Goal: Understand process/instructions: Learn how to perform a task or action

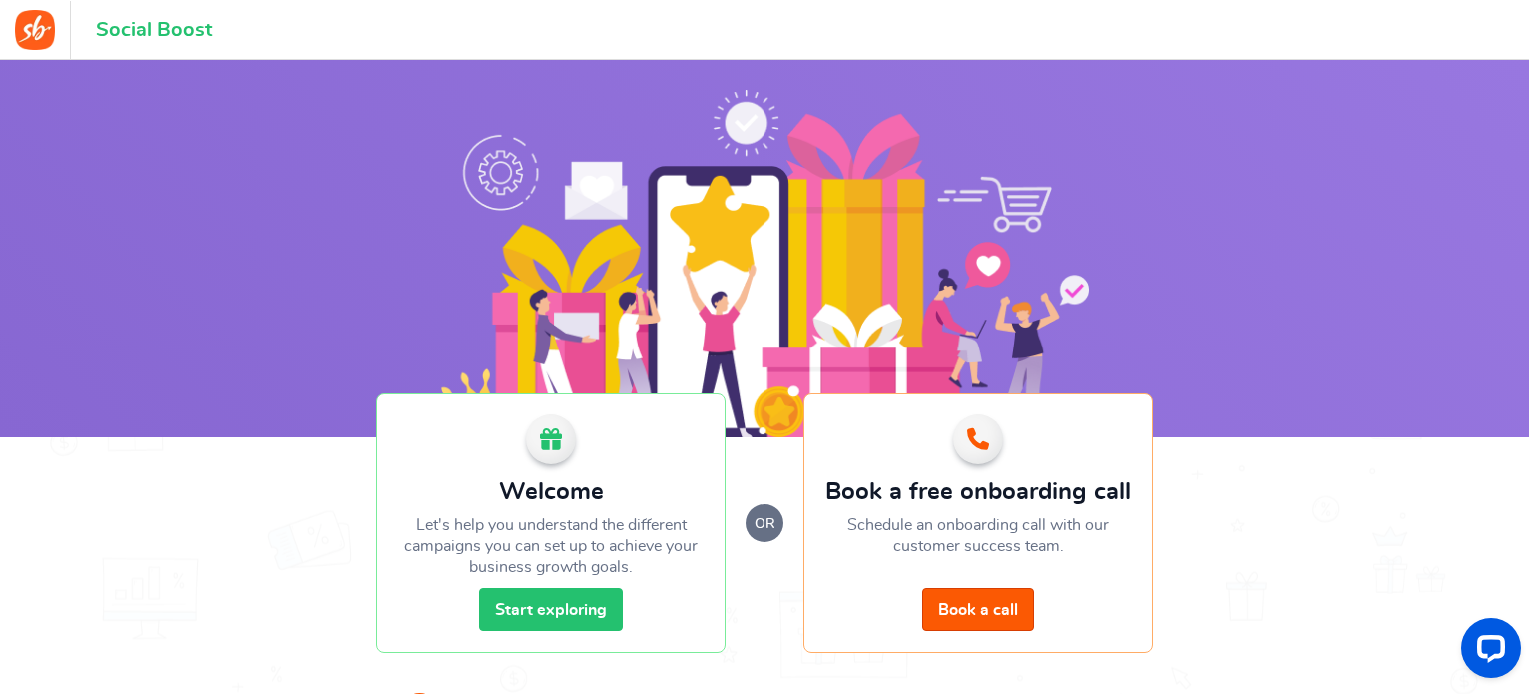
click at [535, 617] on link "Start exploring" at bounding box center [551, 609] width 144 height 43
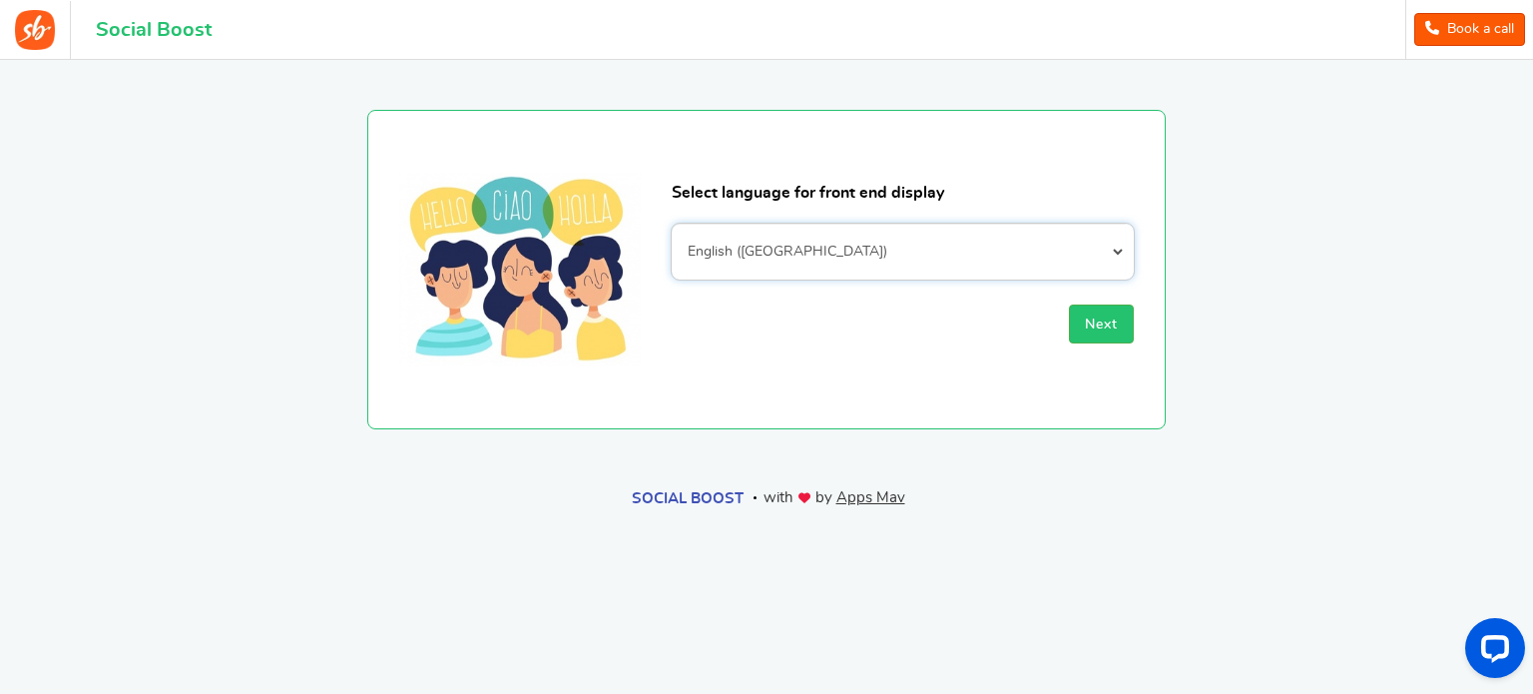
click at [1116, 251] on select "Afrikaans Albanian Arabic Armenian Azerbaijani Basque Belarusian Bengali Bosnia…" at bounding box center [903, 252] width 462 height 56
select select "nb_NO"
click at [672, 224] on select "Afrikaans Albanian Arabic Armenian Azerbaijani Basque Belarusian Bengali Bosnia…" at bounding box center [903, 252] width 462 height 56
click at [1103, 320] on span "Next" at bounding box center [1101, 324] width 33 height 14
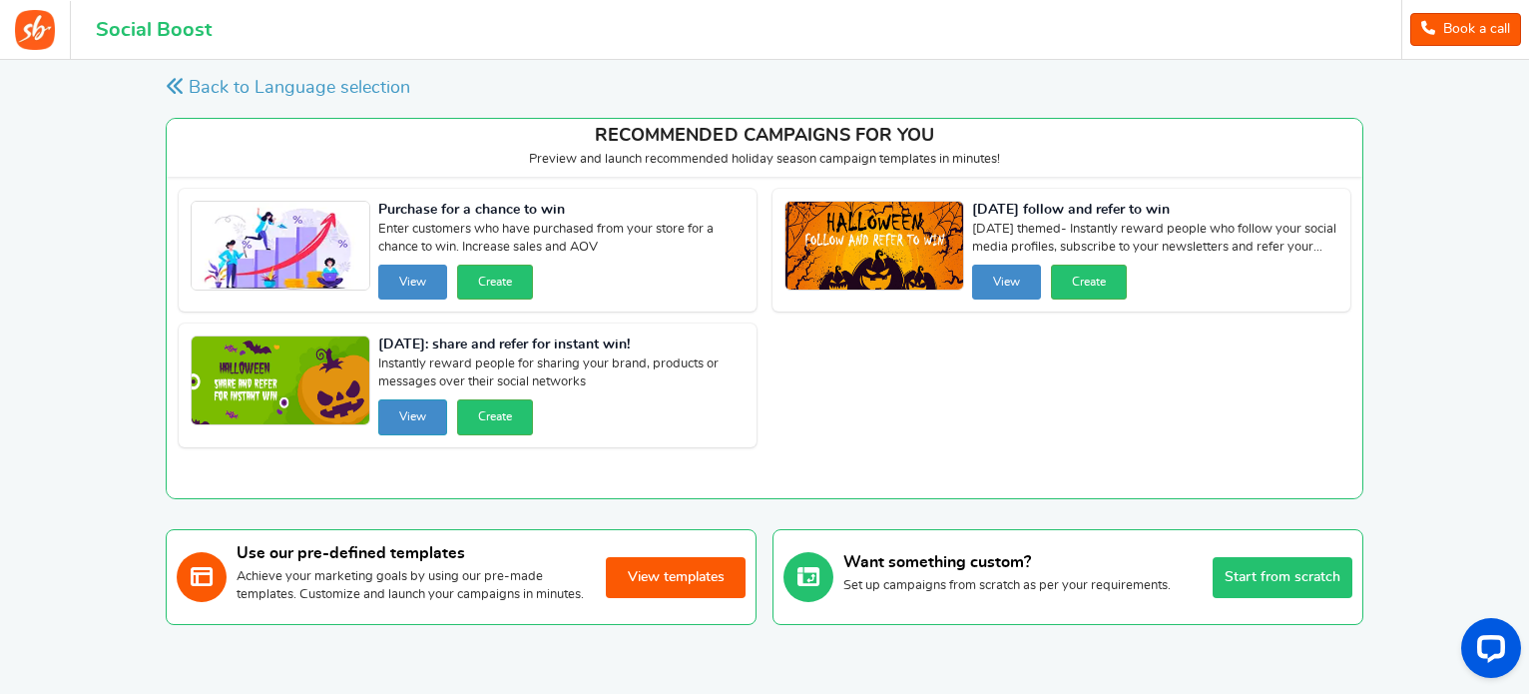
click at [415, 415] on button "View" at bounding box center [412, 416] width 69 height 35
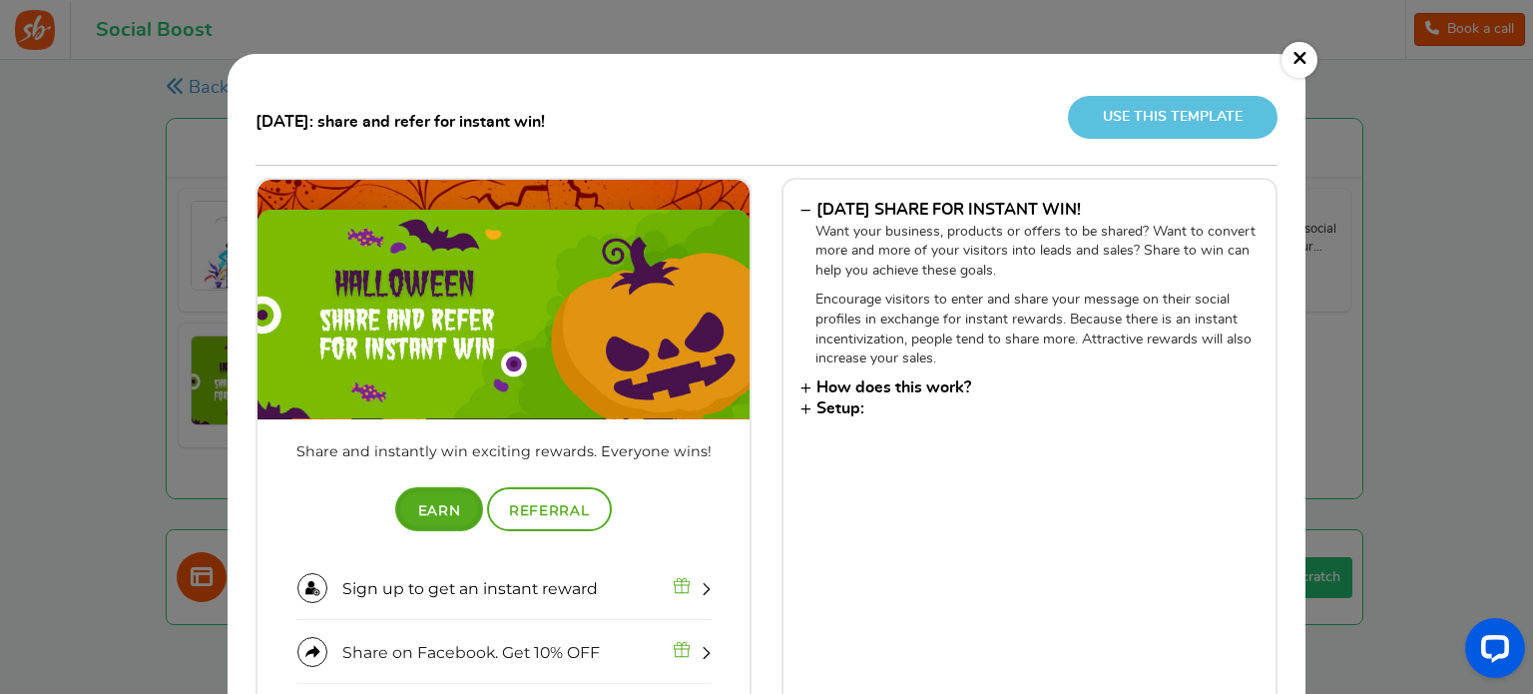
click at [1300, 50] on link "×" at bounding box center [1299, 60] width 36 height 36
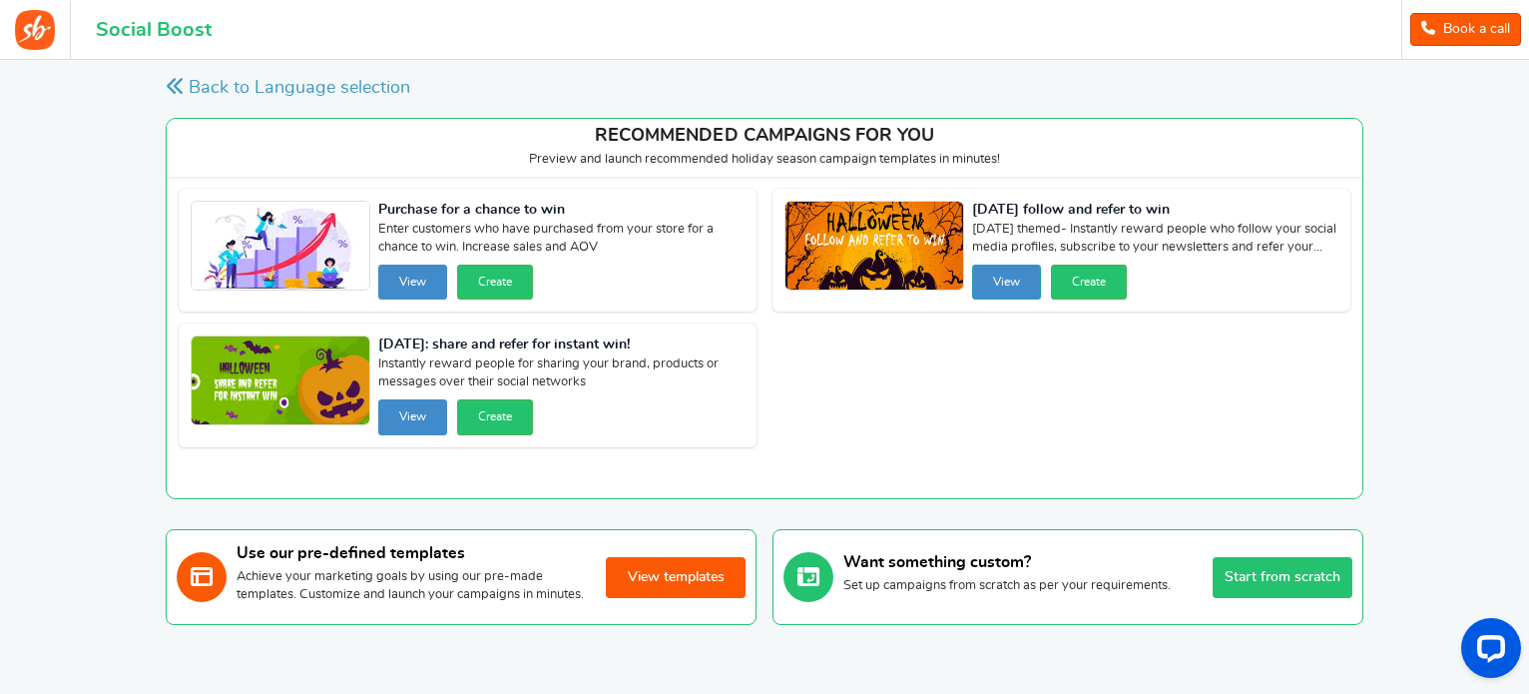
click at [1002, 278] on button "View" at bounding box center [1006, 281] width 69 height 35
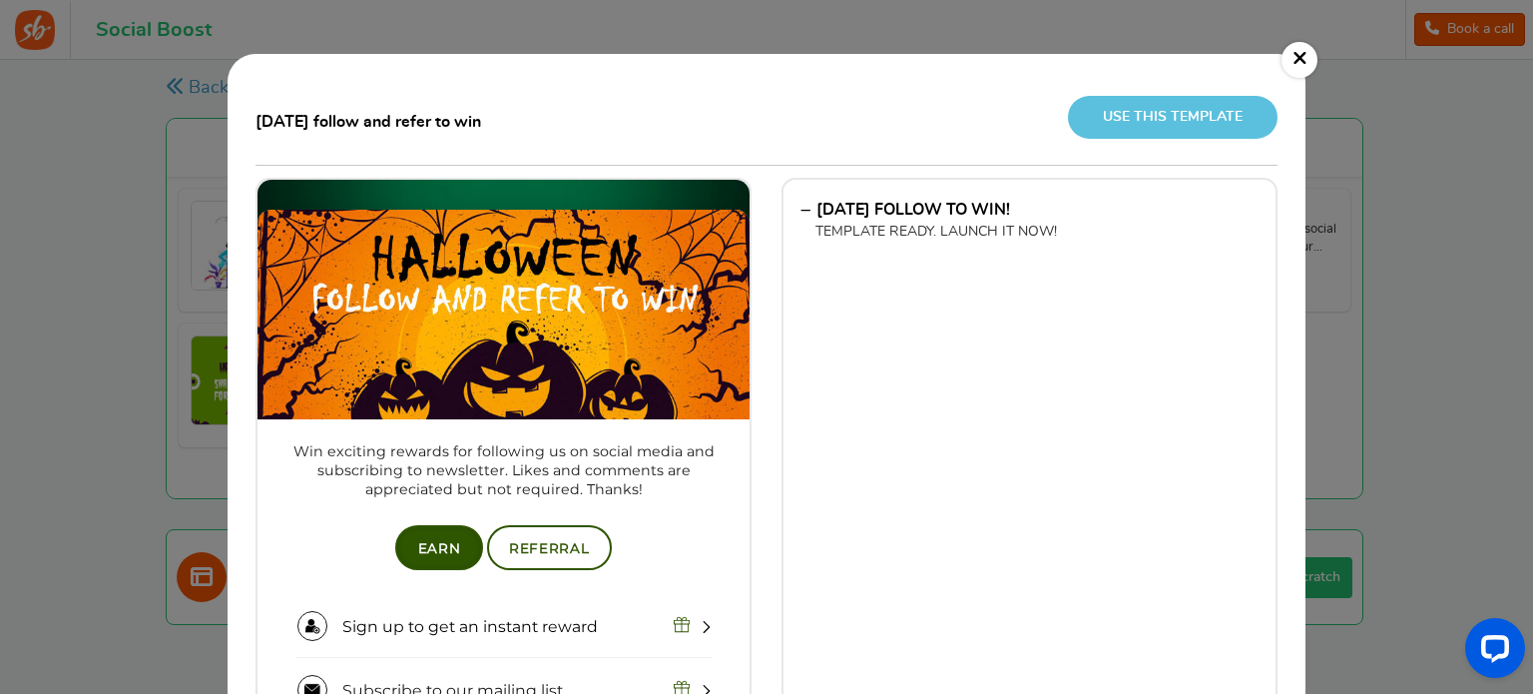
click at [1294, 50] on link "×" at bounding box center [1299, 60] width 36 height 36
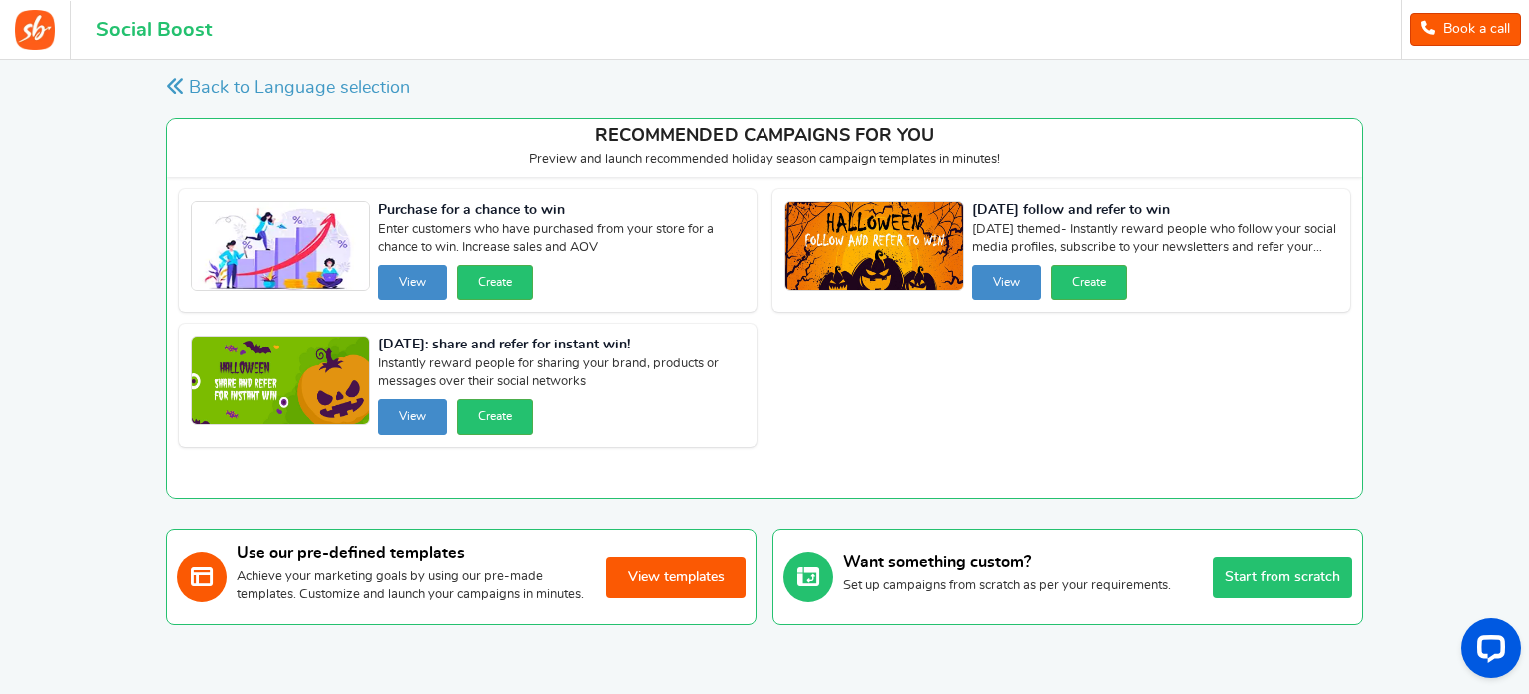
click at [653, 582] on button "View templates" at bounding box center [676, 577] width 140 height 41
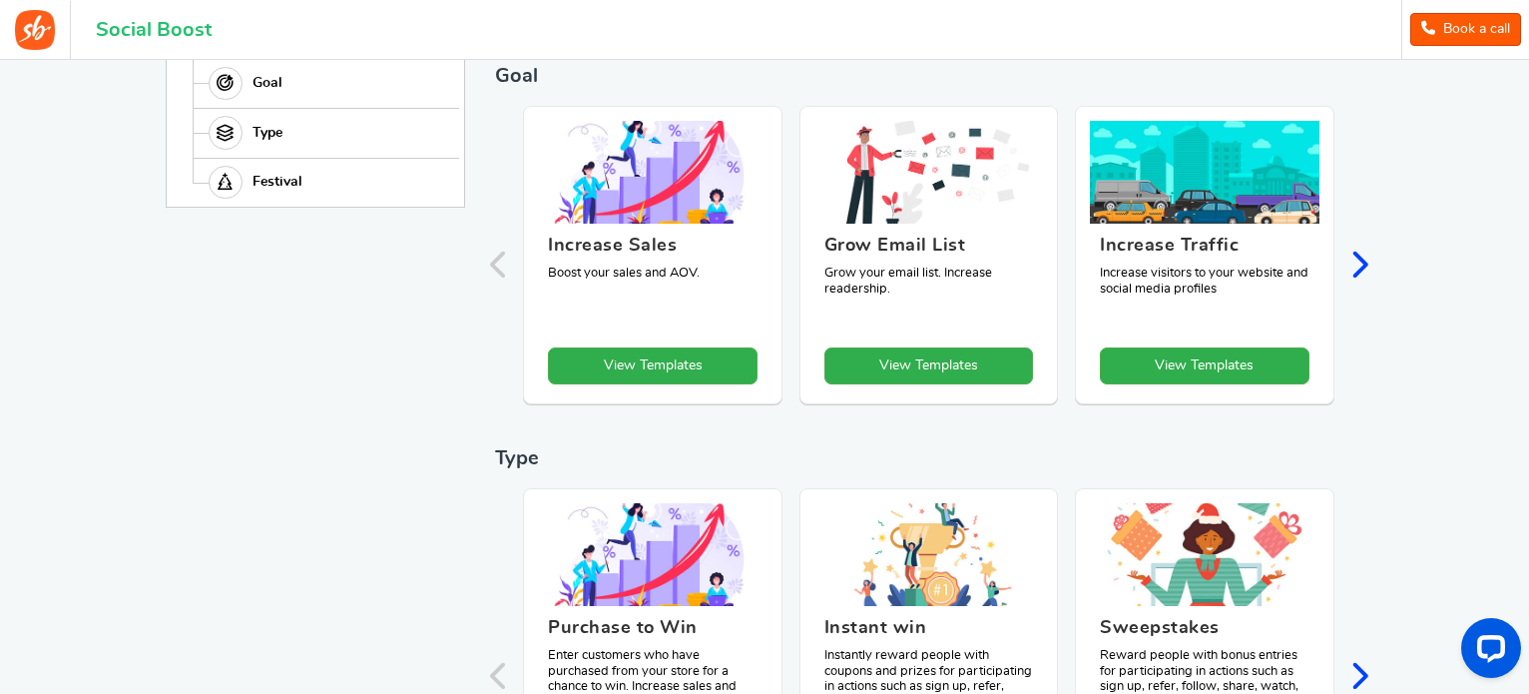
scroll to position [394, 0]
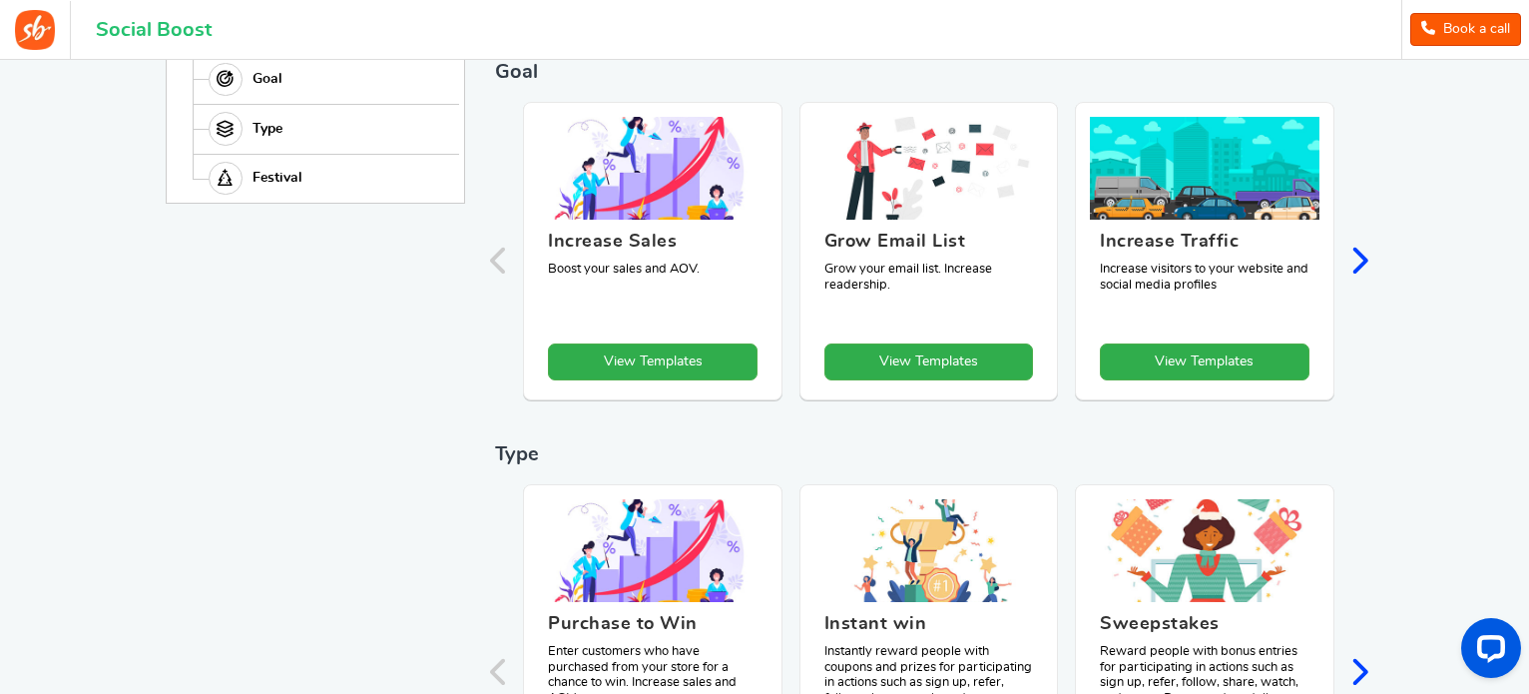
click at [1363, 263] on icon "Next slide" at bounding box center [1358, 260] width 19 height 30
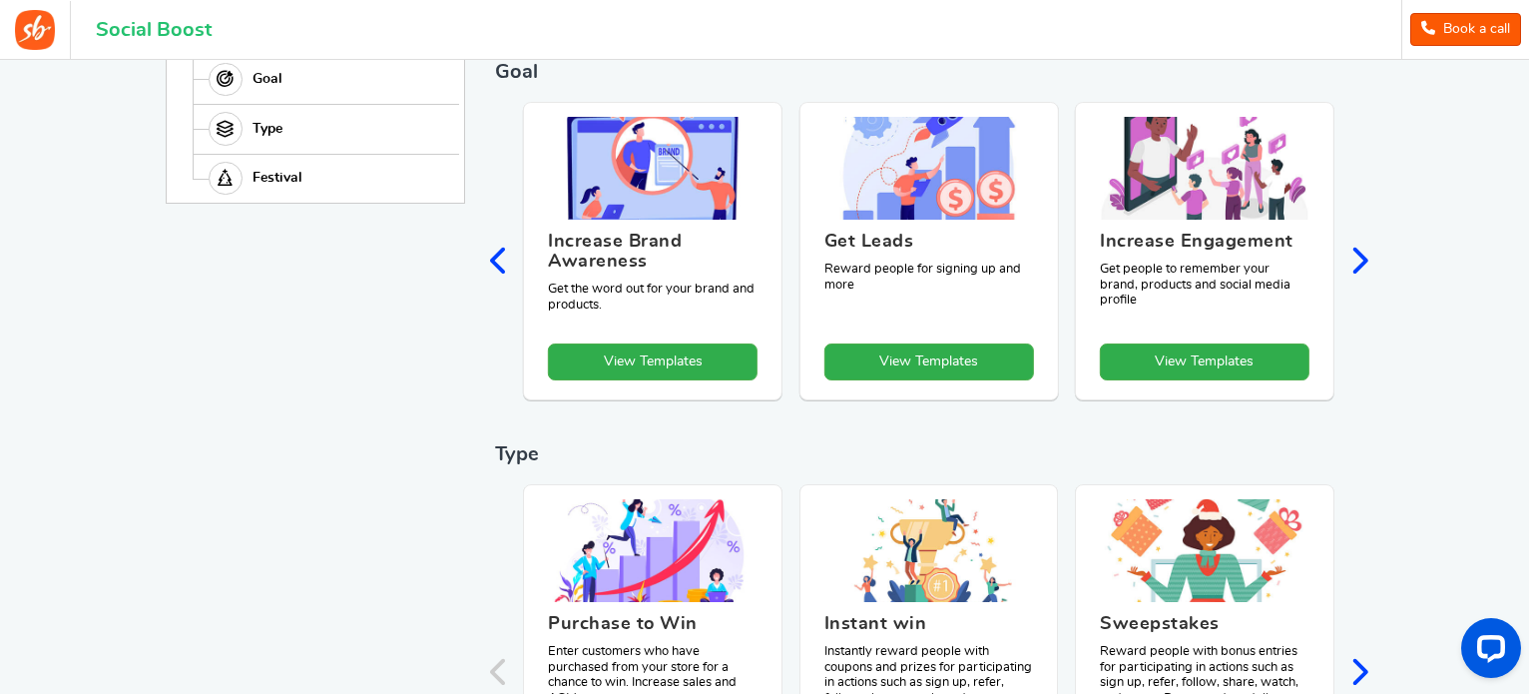
click at [1362, 257] on icon "Next slide" at bounding box center [1358, 260] width 19 height 30
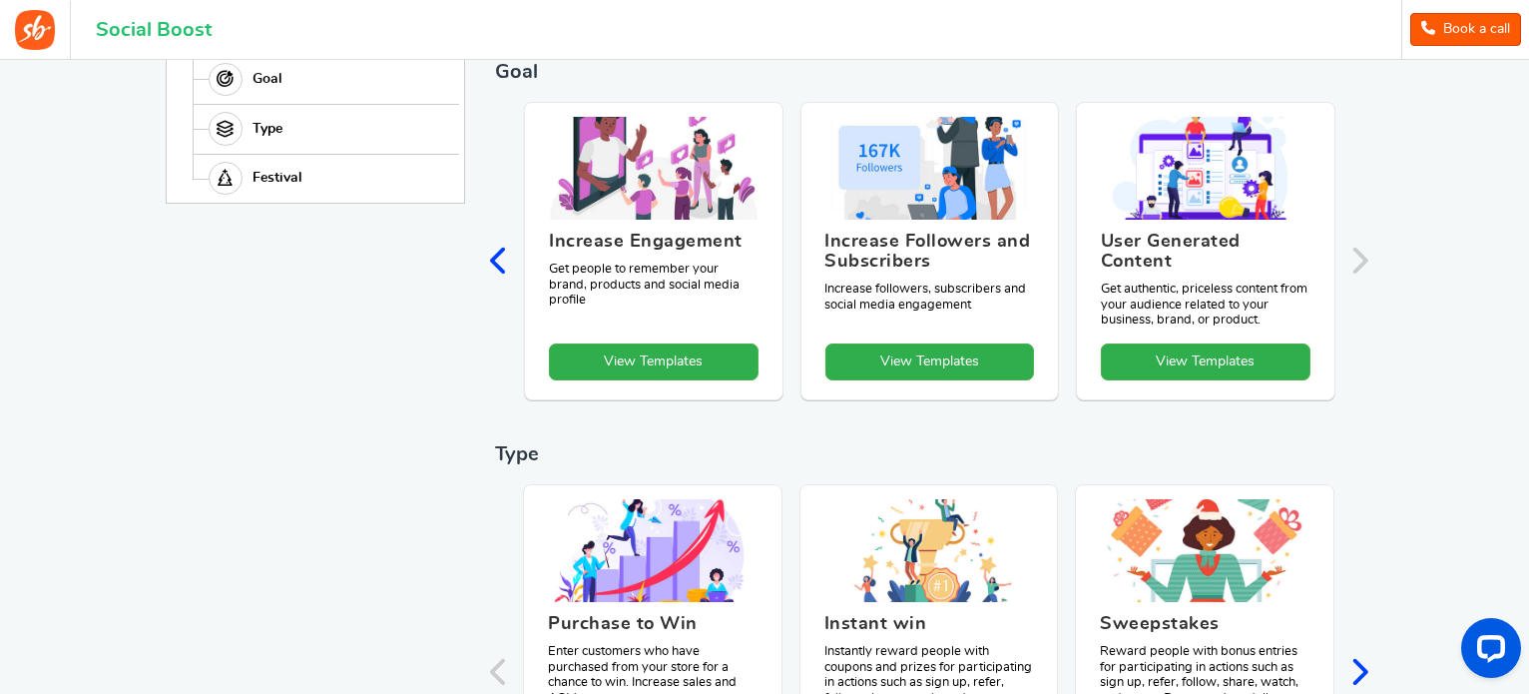
click at [1362, 257] on div "Increase Sales Boost your sales and AOV. View Templates Grow Email List Grow yo…" at bounding box center [929, 263] width 868 height 322
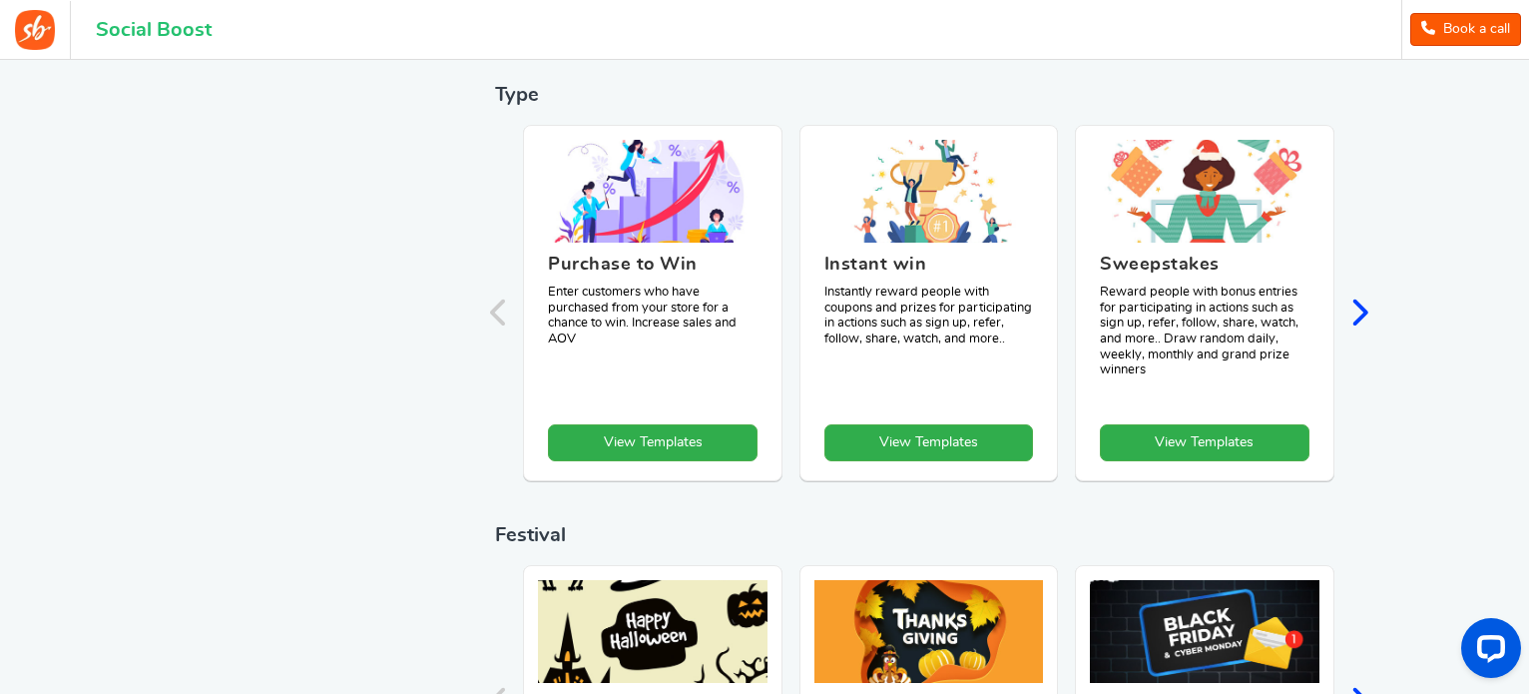
scroll to position [793, 0]
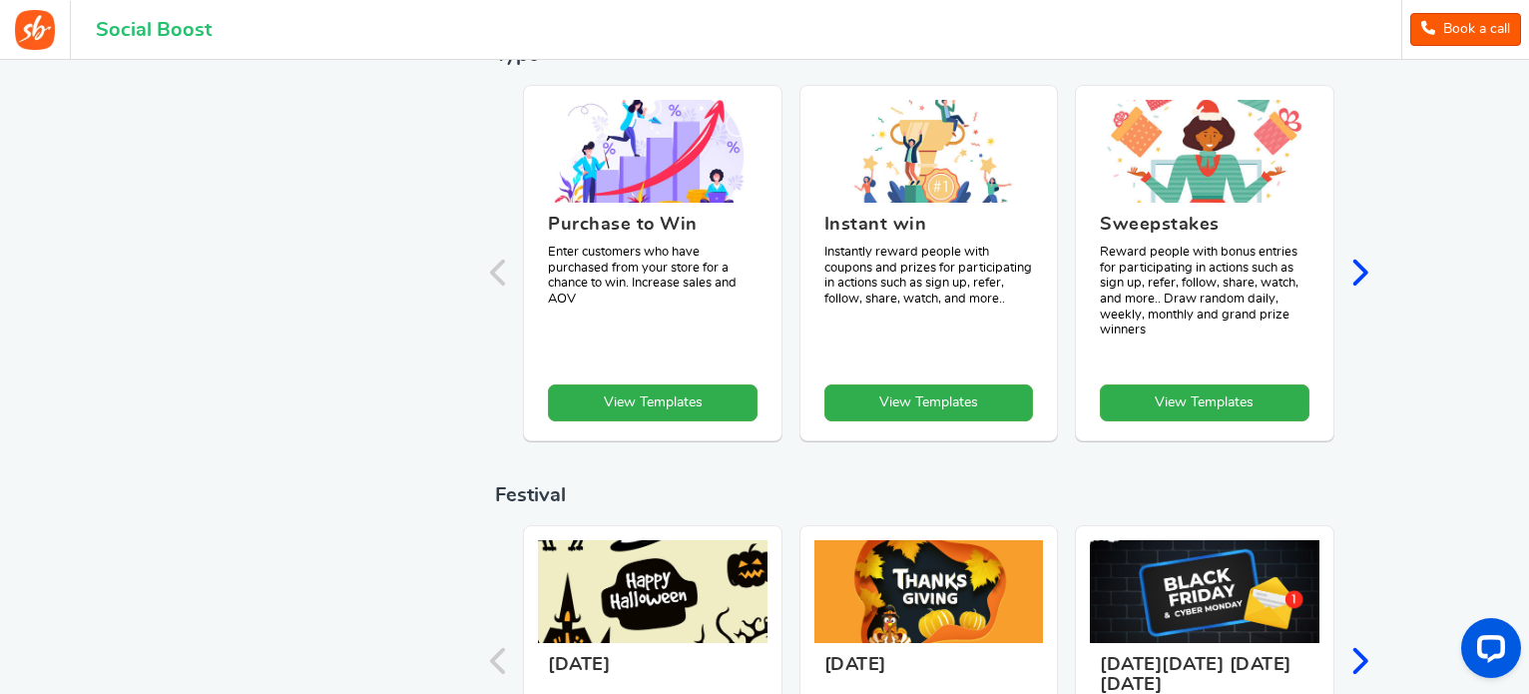
click at [1357, 266] on icon "Next slide" at bounding box center [1358, 272] width 19 height 30
